Goal: Task Accomplishment & Management: Use online tool/utility

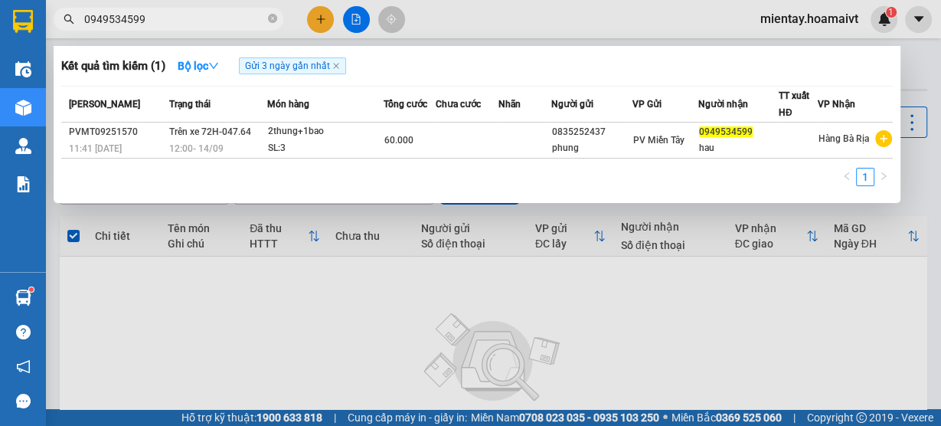
click at [266, 22] on span "0949534599" at bounding box center [169, 19] width 230 height 23
click at [272, 17] on icon "close-circle" at bounding box center [272, 18] width 9 height 9
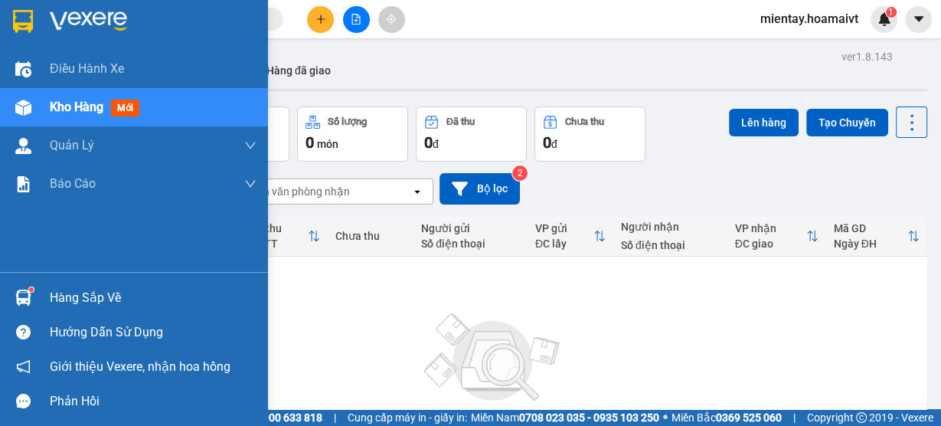
click at [51, 299] on div "Hàng sắp về" at bounding box center [153, 297] width 207 height 23
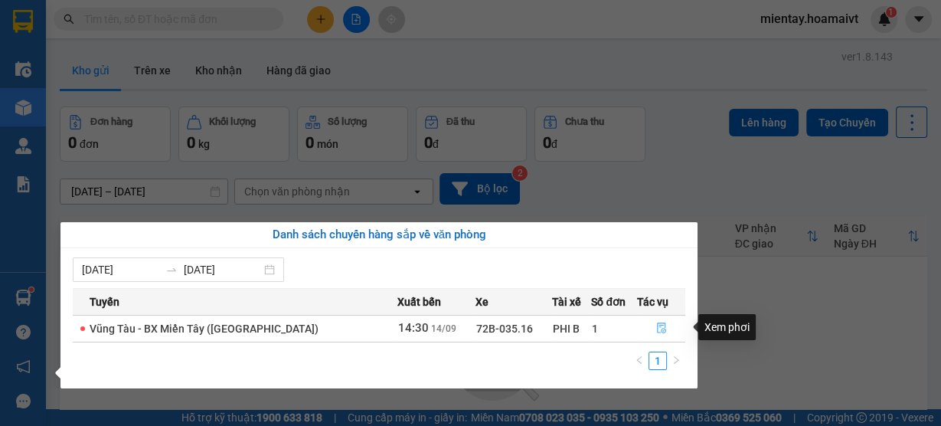
click at [660, 328] on icon "file-done" at bounding box center [661, 328] width 9 height 11
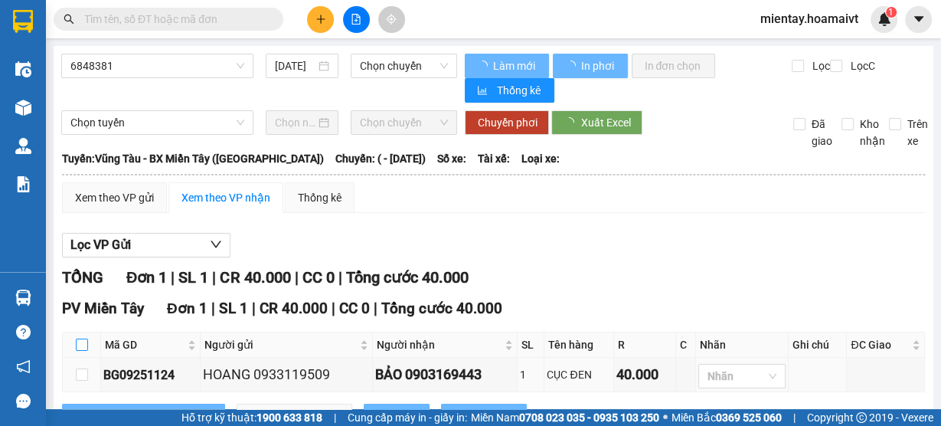
scroll to position [60, 0]
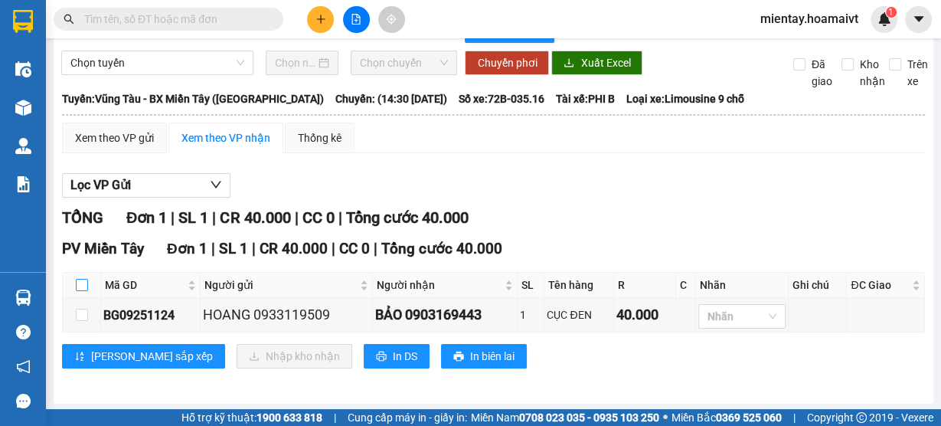
click at [86, 285] on input "checkbox" at bounding box center [82, 285] width 12 height 12
checkbox input "true"
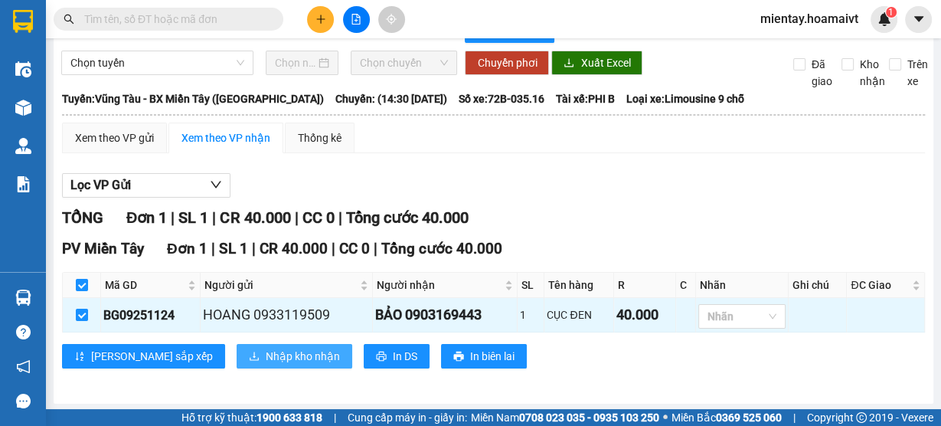
click at [266, 355] on span "Nhập kho nhận" at bounding box center [303, 356] width 74 height 17
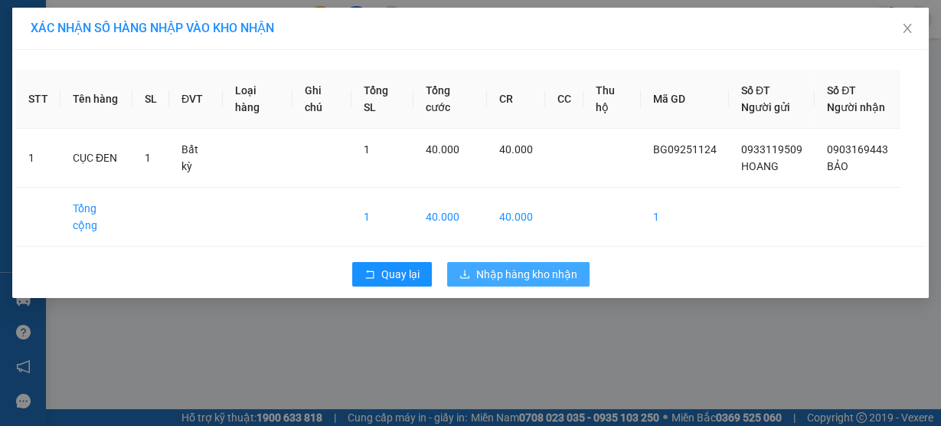
click at [498, 266] on span "Nhập hàng kho nhận" at bounding box center [526, 274] width 101 height 17
